Goal: Transaction & Acquisition: Purchase product/service

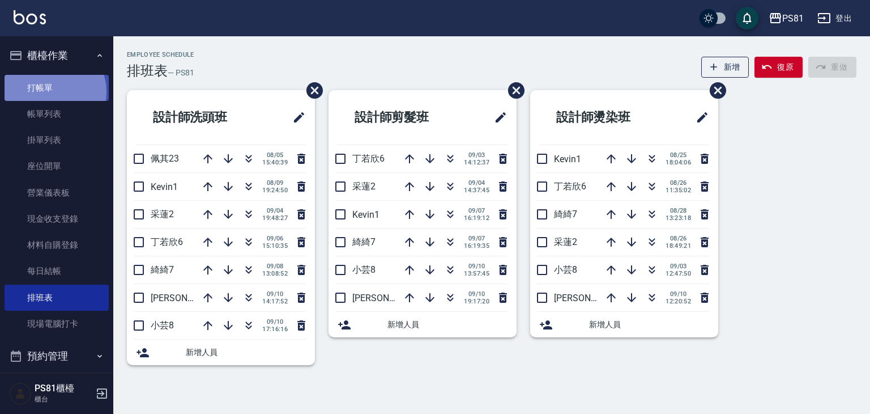
click at [53, 91] on link "打帳單" at bounding box center [57, 88] width 104 height 26
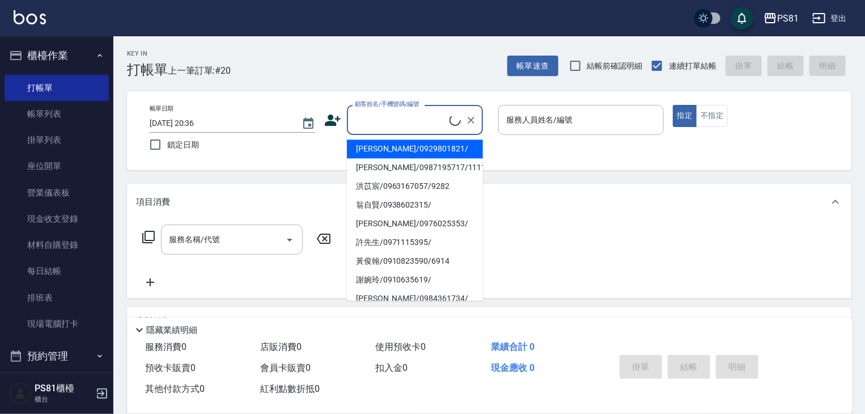
click at [378, 114] on input "顧客姓名/手機號碼/編號" at bounding box center [400, 120] width 97 height 20
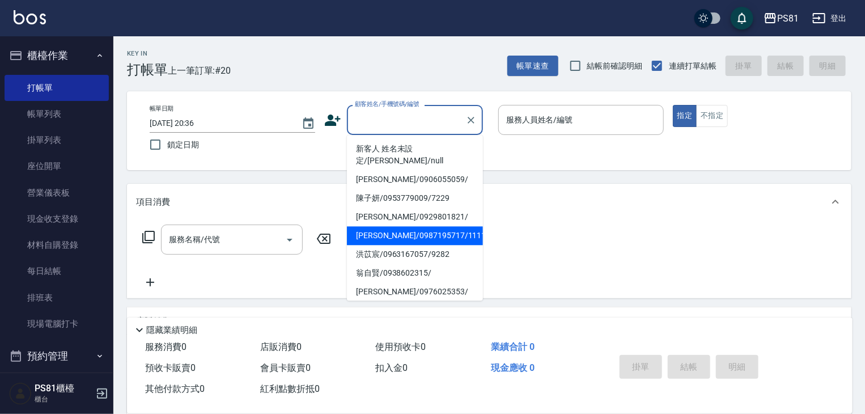
click at [392, 226] on li "[PERSON_NAME]/0987195717/111111" at bounding box center [415, 235] width 136 height 19
type input "[PERSON_NAME]/0987195717/111111"
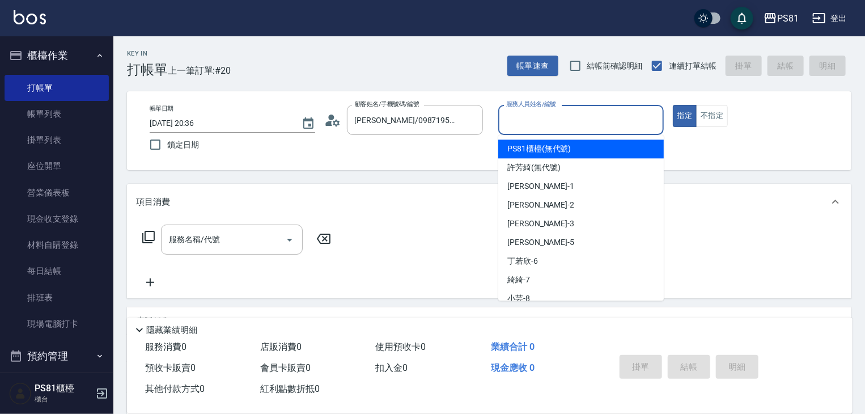
click at [522, 123] on input "服務人員姓名/編號" at bounding box center [580, 120] width 155 height 20
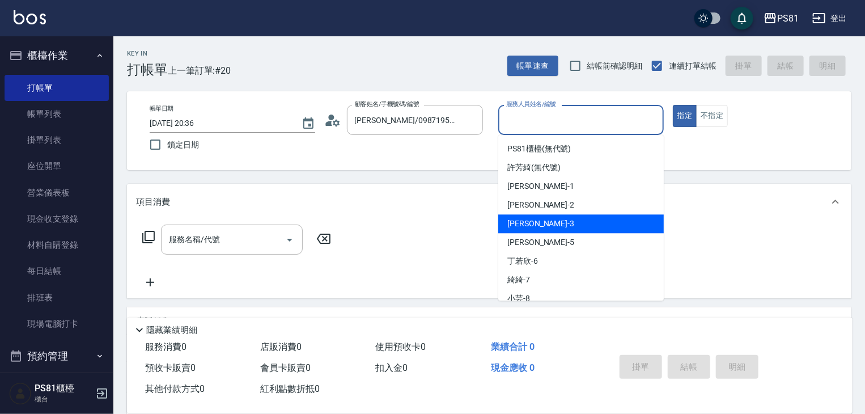
drag, startPoint x: 516, startPoint y: 224, endPoint x: 384, endPoint y: 234, distance: 132.4
click at [516, 224] on span "[PERSON_NAME] -3" at bounding box center [540, 224] width 67 height 12
type input "[PERSON_NAME]-3"
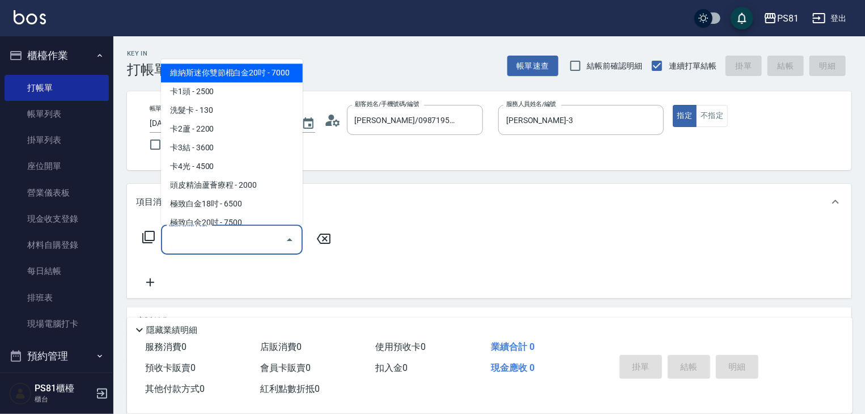
click at [207, 243] on input "服務名稱/代號" at bounding box center [223, 239] width 114 height 20
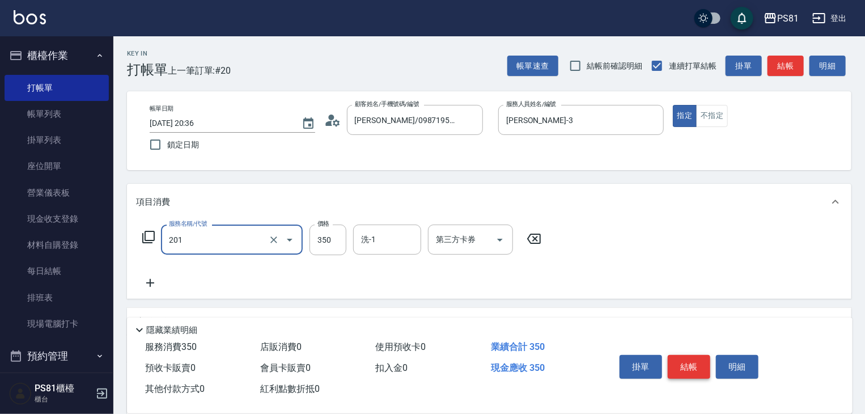
type input "洗剪350(201)"
click at [703, 363] on button "結帳" at bounding box center [688, 367] width 42 height 24
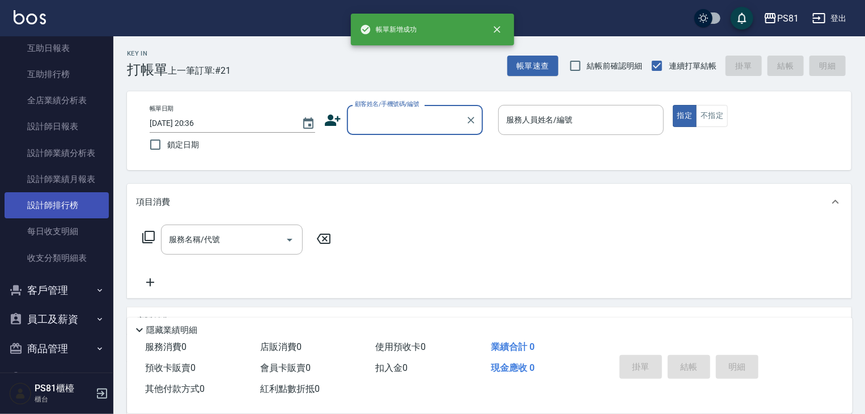
scroll to position [455, 0]
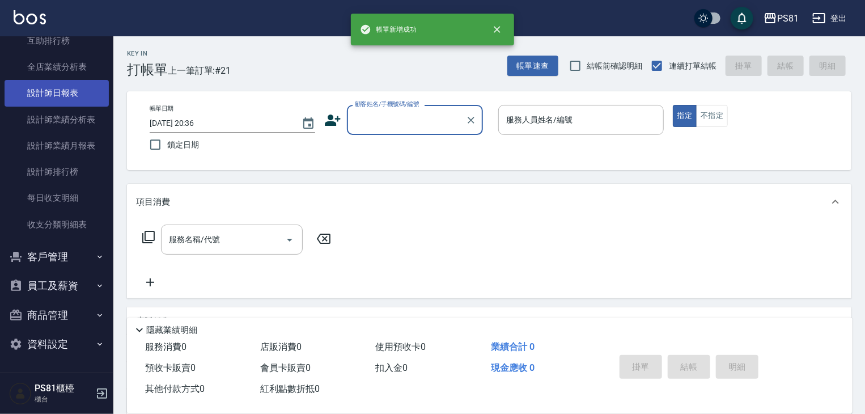
click at [70, 90] on link "設計師日報表" at bounding box center [57, 93] width 104 height 26
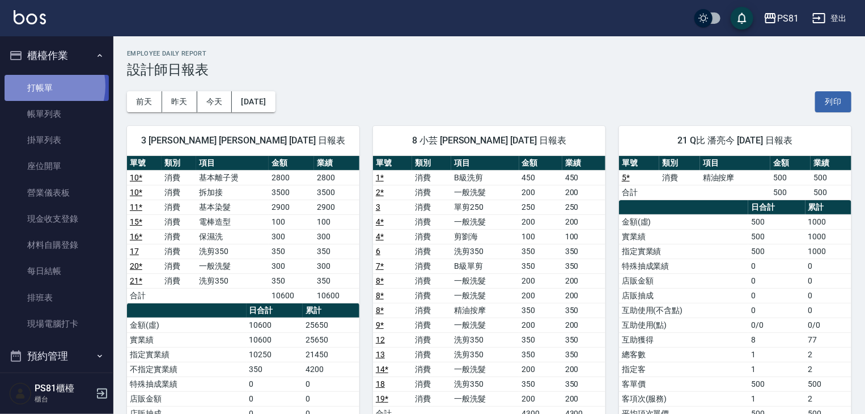
click at [42, 86] on link "打帳單" at bounding box center [57, 88] width 104 height 26
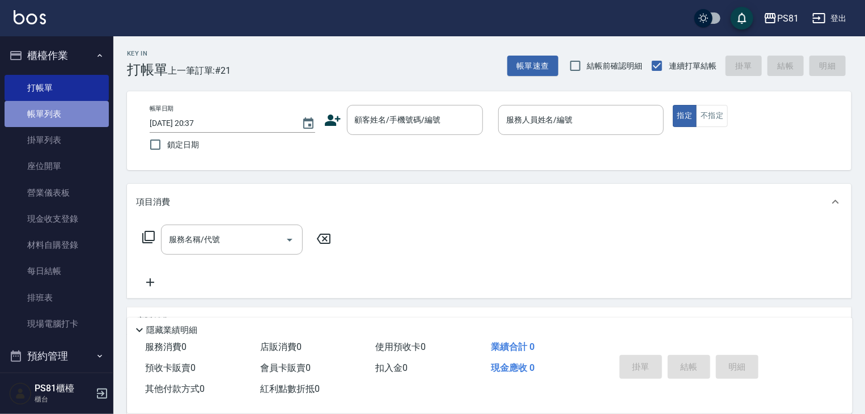
click at [65, 123] on link "帳單列表" at bounding box center [57, 114] width 104 height 26
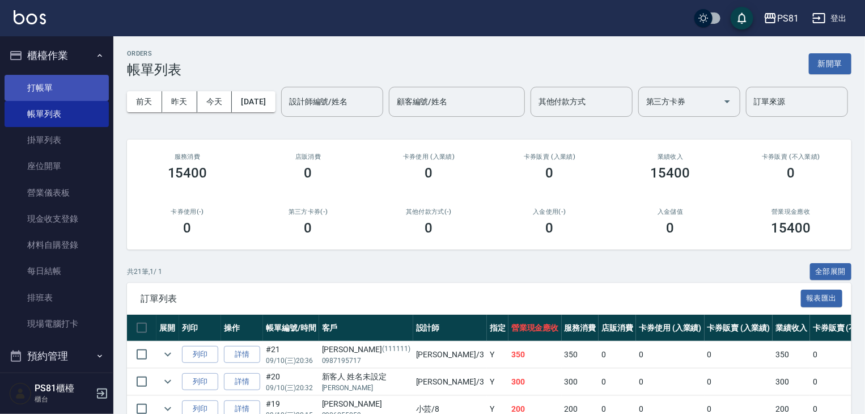
click at [79, 95] on link "打帳單" at bounding box center [57, 88] width 104 height 26
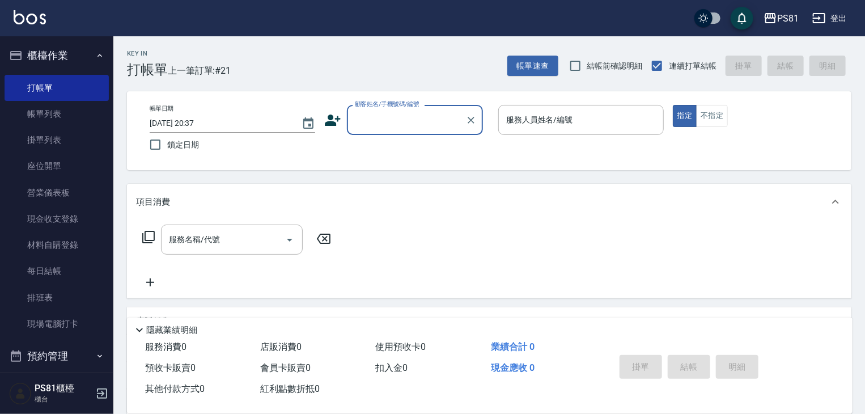
click at [413, 117] on input "顧客姓名/手機號碼/編號" at bounding box center [406, 120] width 109 height 20
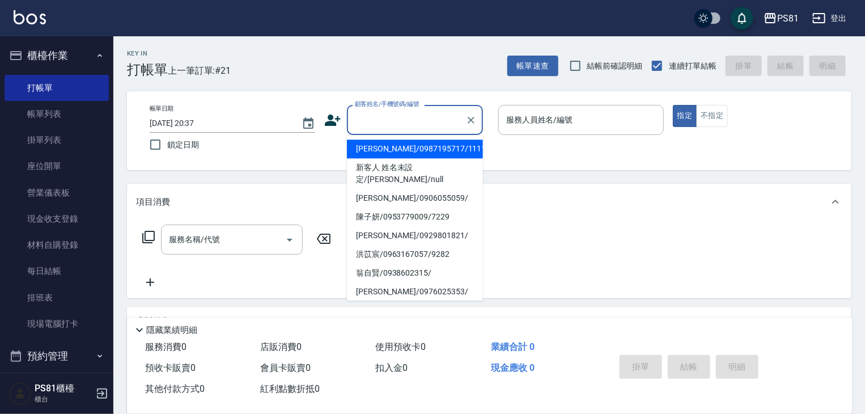
click at [403, 150] on li "[PERSON_NAME]/0987195717/111111" at bounding box center [415, 148] width 136 height 19
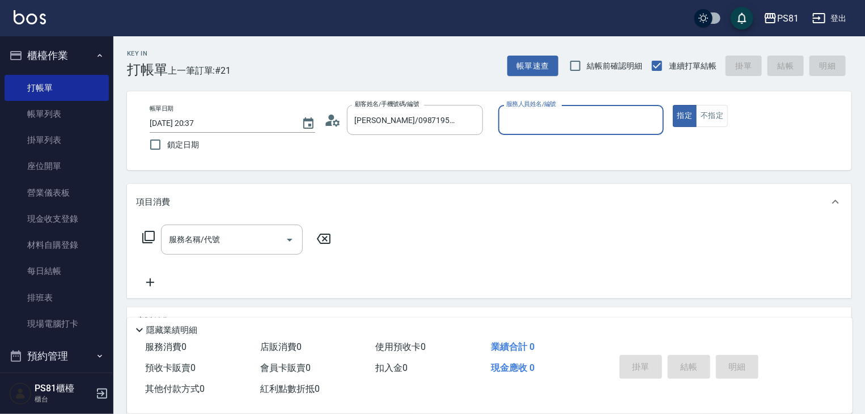
type input "[PERSON_NAME]/0987195717/111111"
click at [495, 127] on div "帳單日期 [DATE] 20:37 鎖定日期 顧客姓名/手機號碼/編號 [PERSON_NAME]/0987195717/111111 顧客姓名/手機號碼/編…" at bounding box center [489, 131] width 697 height 52
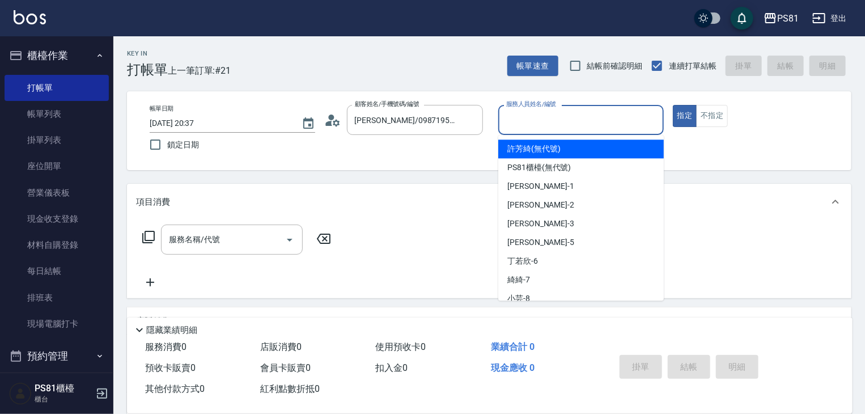
click at [511, 120] on input "服務人員姓名/編號" at bounding box center [580, 120] width 155 height 20
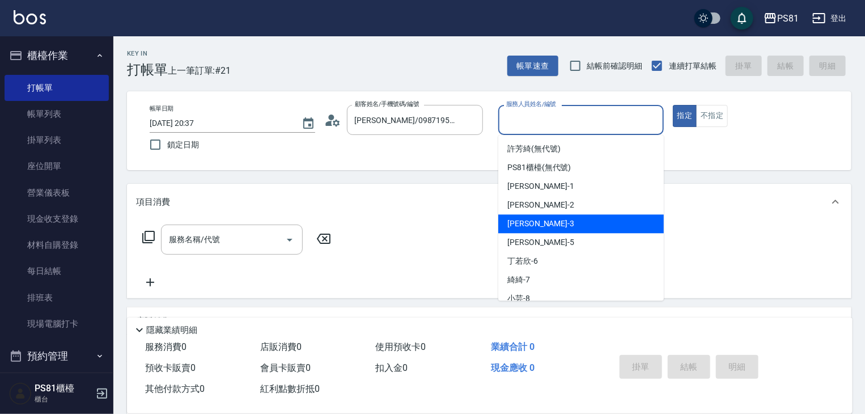
click at [516, 223] on span "[PERSON_NAME] -3" at bounding box center [540, 224] width 67 height 12
type input "[PERSON_NAME]-3"
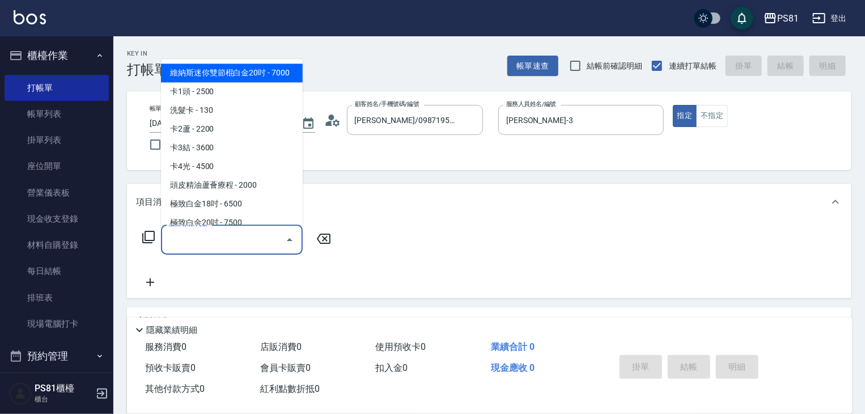
click at [257, 237] on input "服務名稱/代號" at bounding box center [223, 239] width 114 height 20
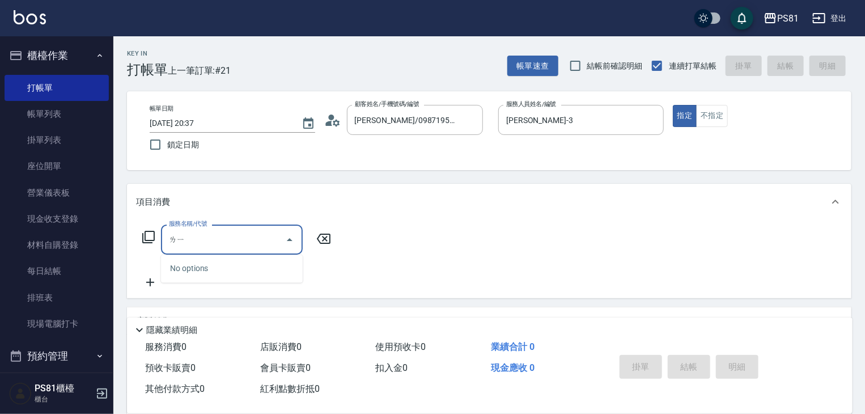
type input "李"
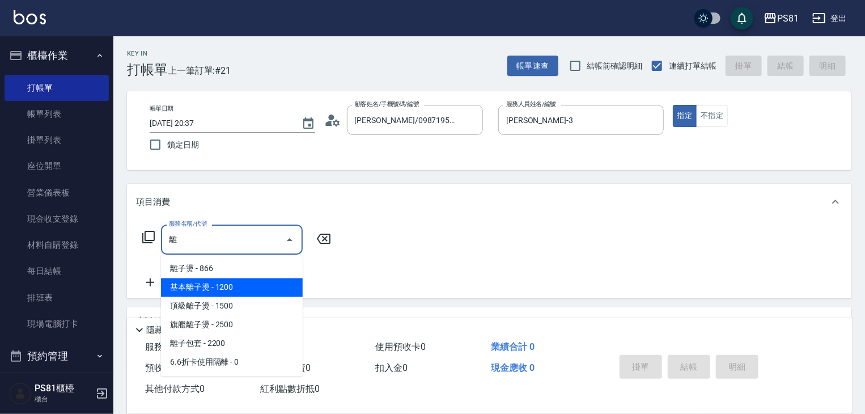
click at [274, 291] on span "基本離子燙 - 1200" at bounding box center [232, 287] width 142 height 19
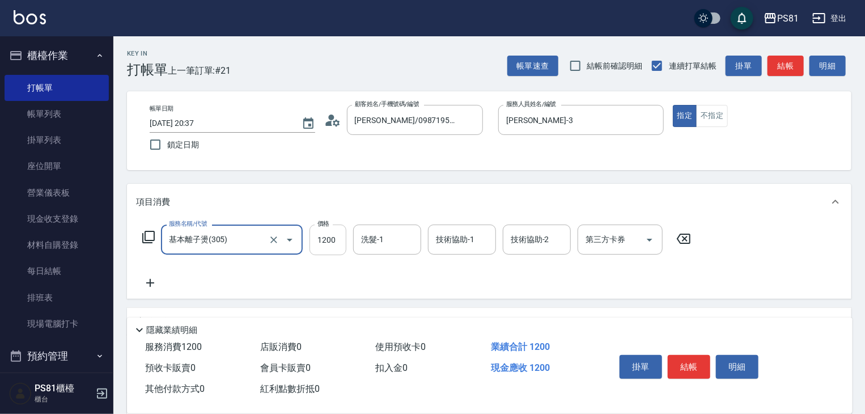
type input "基本離子燙(305)"
click at [322, 237] on input "1200" at bounding box center [327, 239] width 37 height 31
type input "3240"
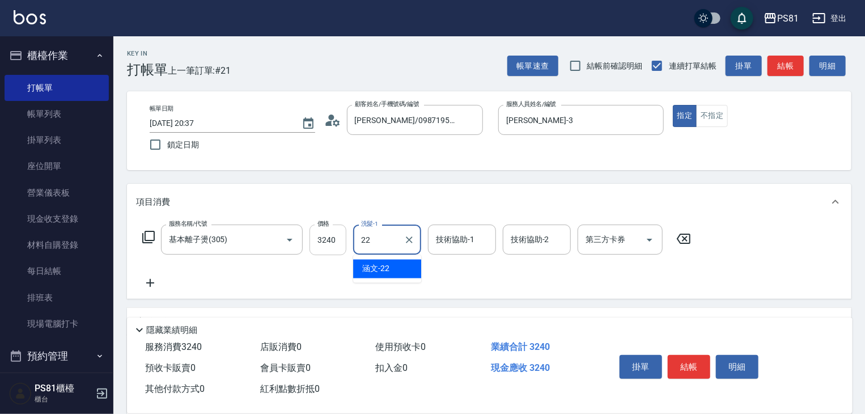
type input "涵文-22"
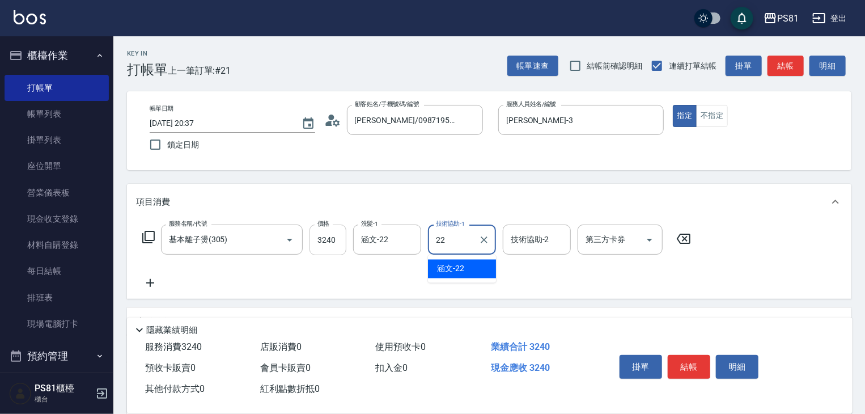
type input "涵文-22"
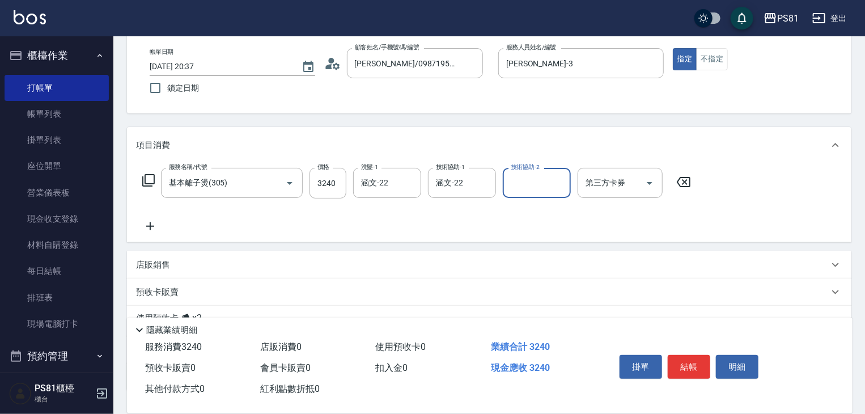
scroll to position [141, 0]
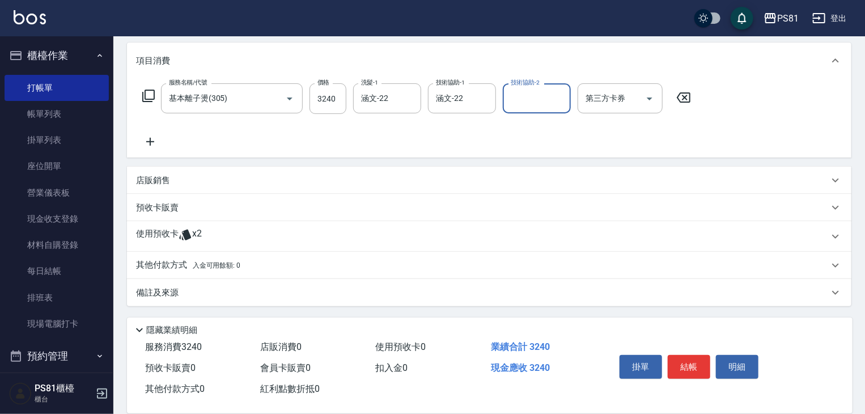
click at [163, 228] on p "使用預收卡" at bounding box center [157, 236] width 42 height 17
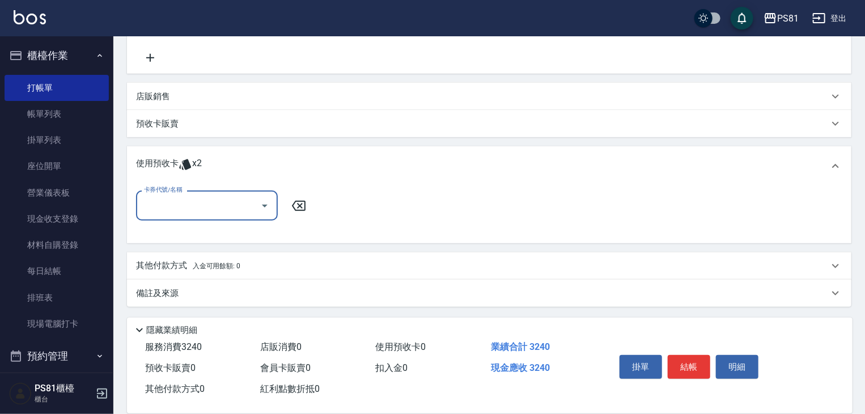
scroll to position [225, 0]
click at [187, 273] on div "其他付款方式 入金可用餘額: 0" at bounding box center [489, 265] width 724 height 27
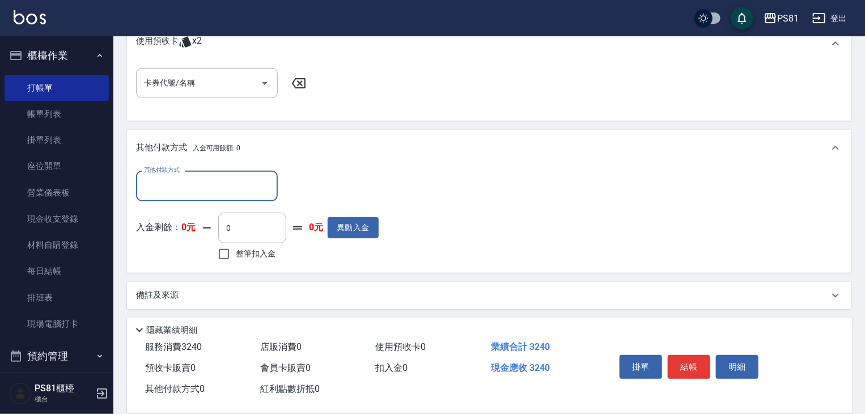
scroll to position [349, 0]
click at [210, 184] on input "其他付款方式" at bounding box center [206, 184] width 131 height 20
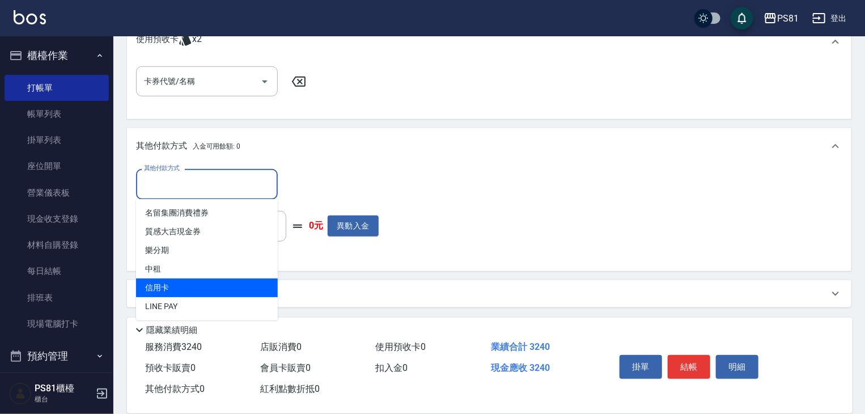
click at [183, 287] on span "信用卡" at bounding box center [207, 287] width 142 height 19
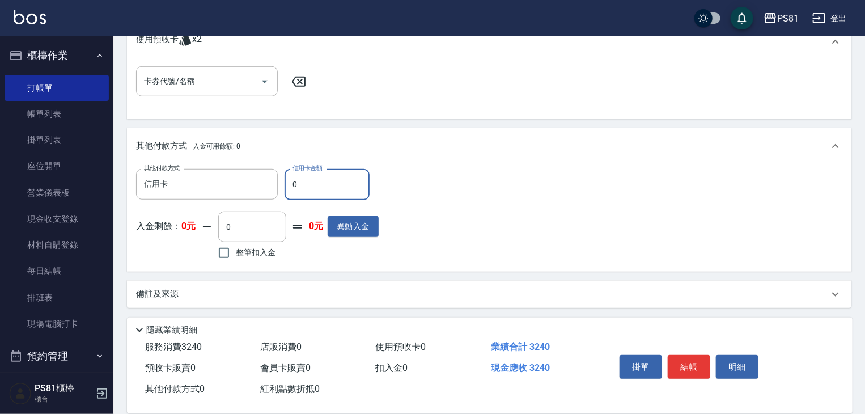
type input "信用卡"
type input "3240"
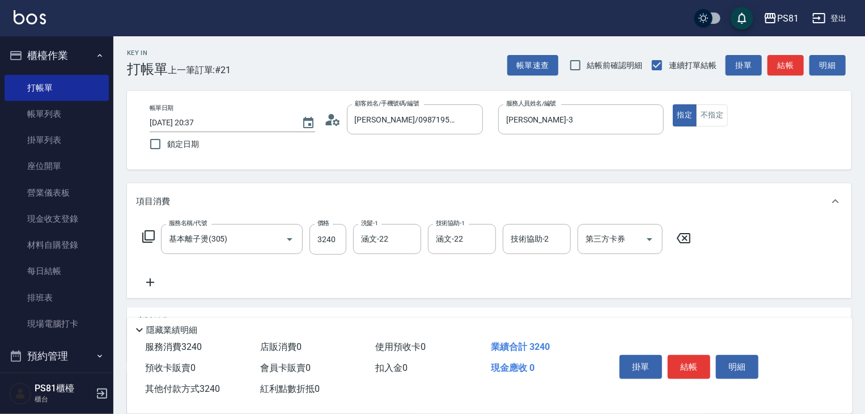
scroll to position [0, 0]
click at [697, 360] on button "結帳" at bounding box center [688, 367] width 42 height 24
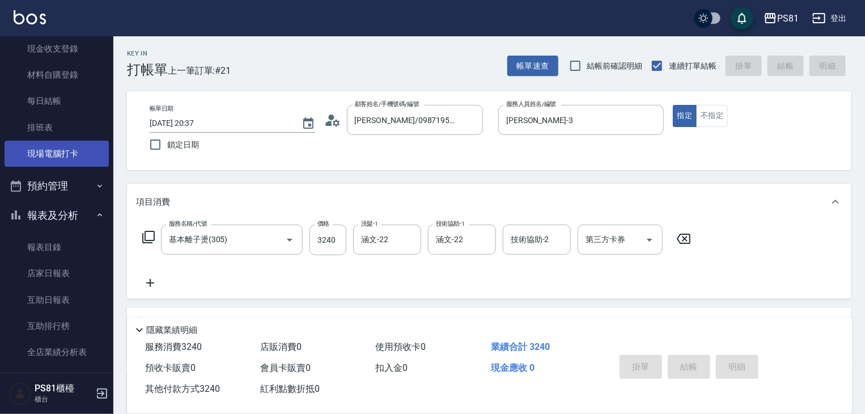
scroll to position [99, 0]
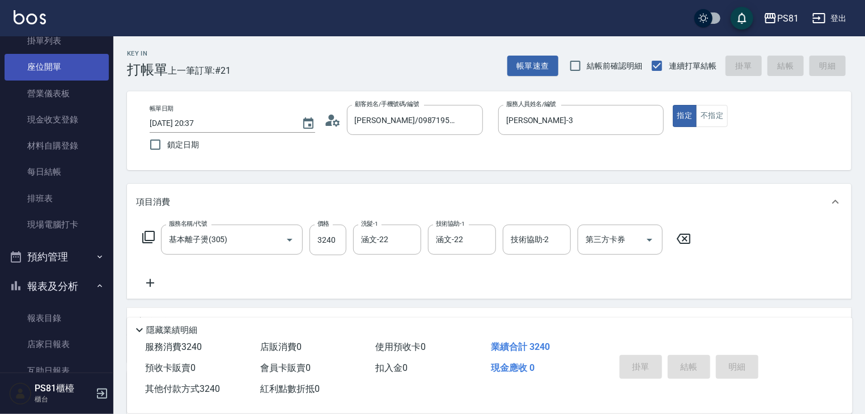
type input "[DATE] 20:45"
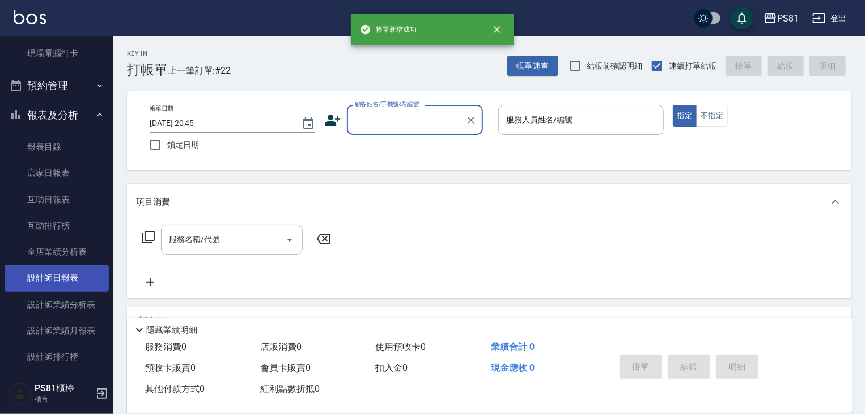
scroll to position [340, 0]
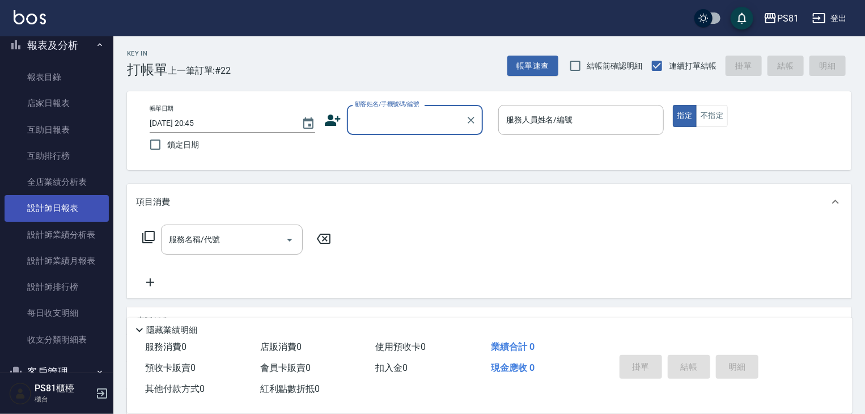
click at [79, 211] on link "設計師日報表" at bounding box center [57, 208] width 104 height 26
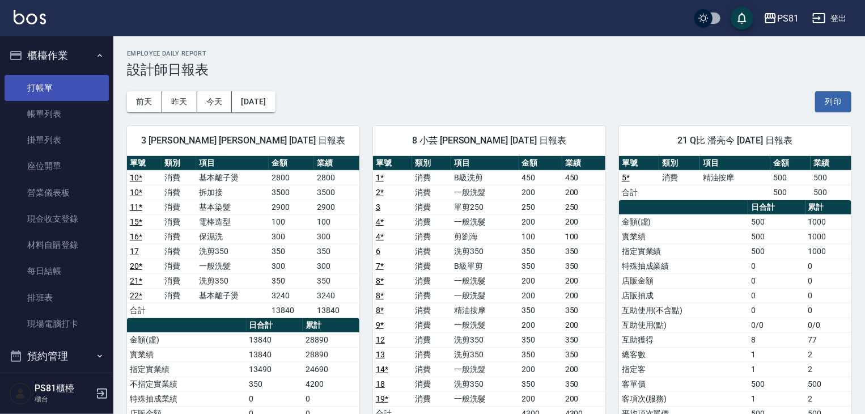
click at [54, 91] on link "打帳單" at bounding box center [57, 88] width 104 height 26
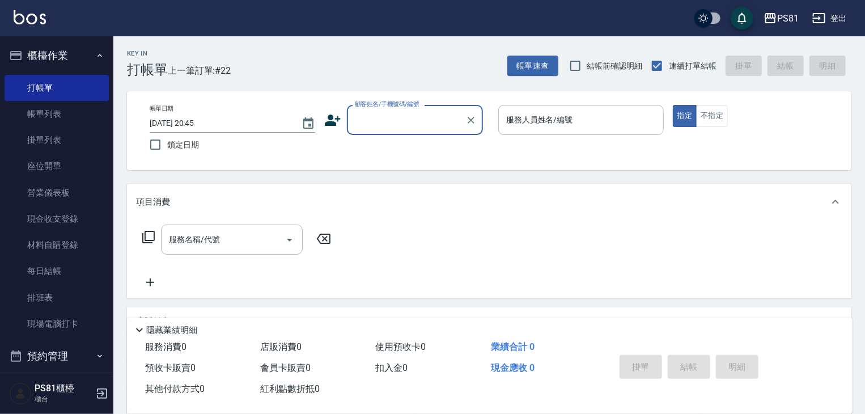
click at [49, 53] on button "櫃檯作業" at bounding box center [57, 55] width 104 height 29
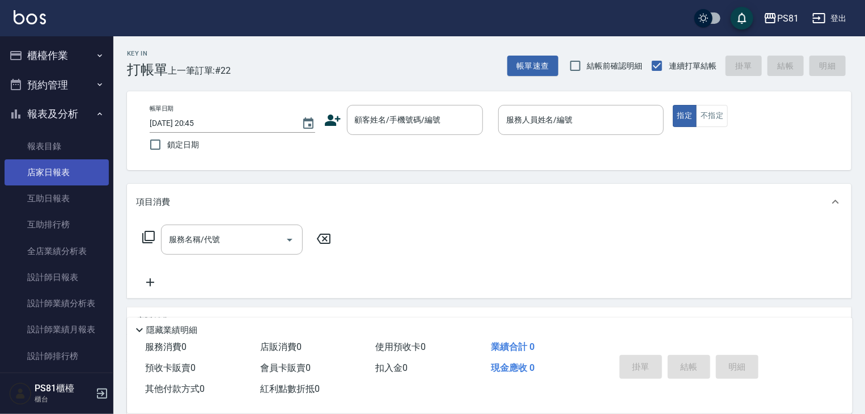
click at [69, 175] on link "店家日報表" at bounding box center [57, 172] width 104 height 26
